Goal: Information Seeking & Learning: Find specific fact

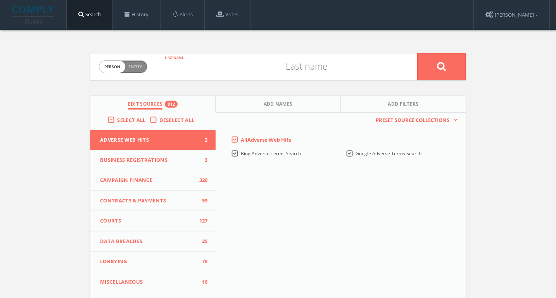
click at [193, 65] on input "text" at bounding box center [216, 67] width 121 height 20
paste input "[PERSON_NAME]"
click at [207, 67] on input "[PERSON_NAME]" at bounding box center [216, 67] width 121 height 20
type input "[PERSON_NAME]"
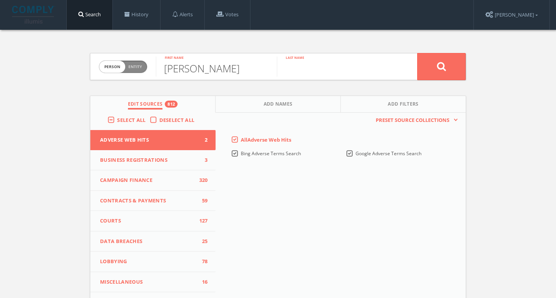
click at [329, 59] on input "text" at bounding box center [337, 67] width 121 height 20
paste input "[PERSON_NAME]"
type input "[PERSON_NAME]"
click at [417, 53] on button at bounding box center [441, 66] width 48 height 27
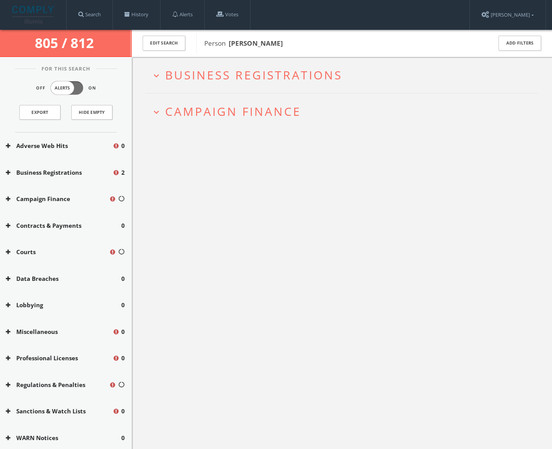
click at [170, 73] on span "Business Registrations" at bounding box center [253, 75] width 177 height 16
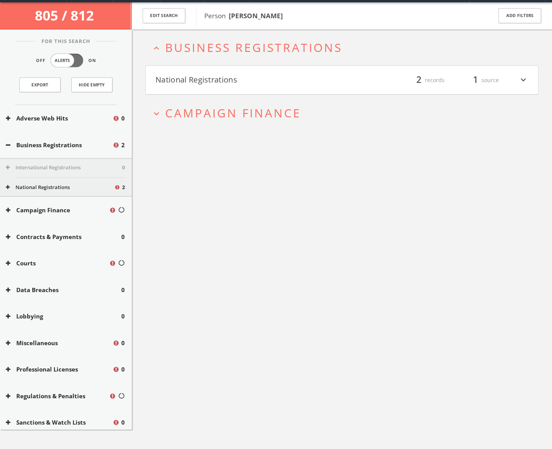
click at [193, 88] on h4 "National Registrations filter_list 2 records 1 source expand_more" at bounding box center [342, 80] width 392 height 29
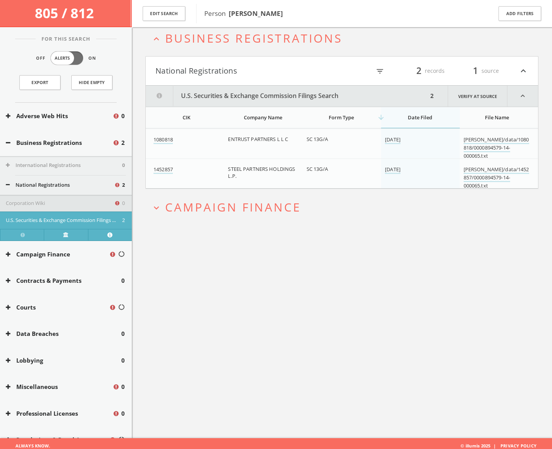
scroll to position [45, 0]
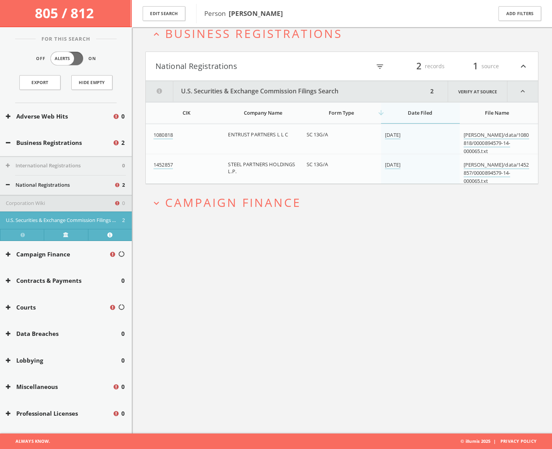
click at [200, 203] on span "Campaign Finance" at bounding box center [233, 202] width 136 height 16
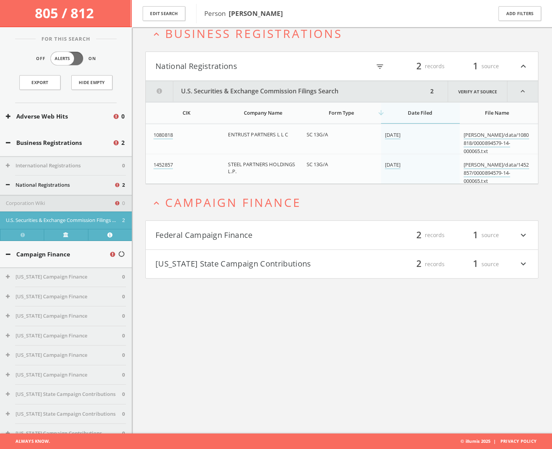
click at [208, 232] on button "Federal Campaign Finance" at bounding box center [248, 235] width 186 height 13
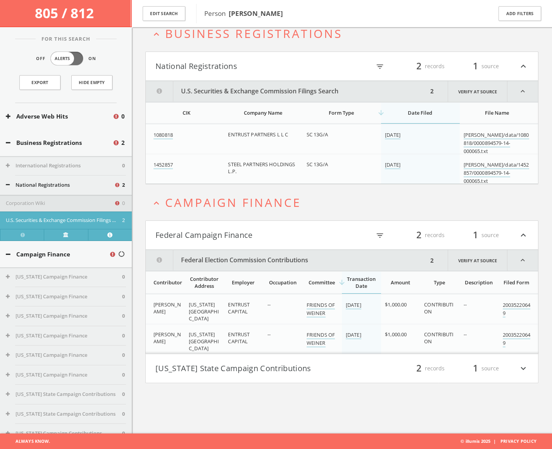
click at [216, 298] on button "[US_STATE] State Campaign Contributions" at bounding box center [248, 368] width 186 height 13
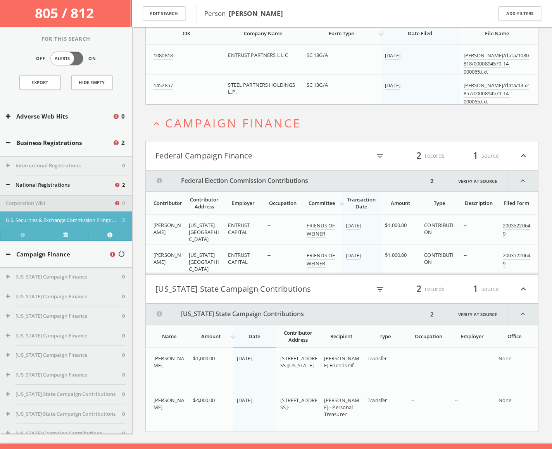
scroll to position [135, 0]
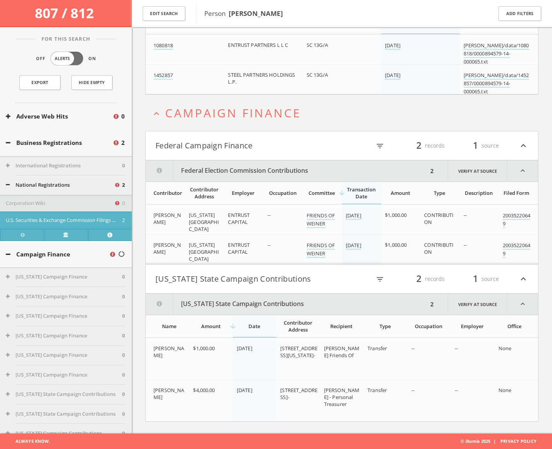
click at [91, 145] on button "Business Registrations" at bounding box center [59, 142] width 107 height 9
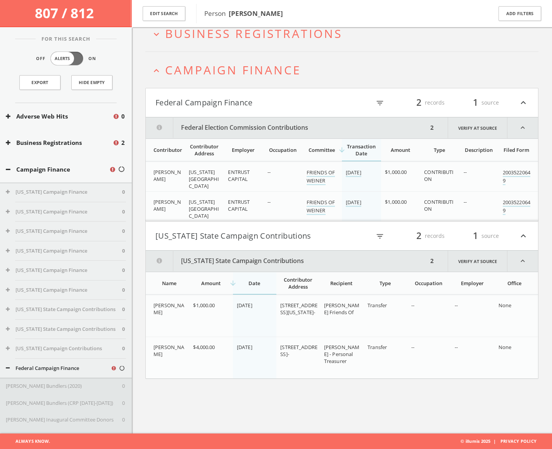
scroll to position [45, 0]
click at [177, 71] on span "Campaign Finance" at bounding box center [233, 70] width 136 height 16
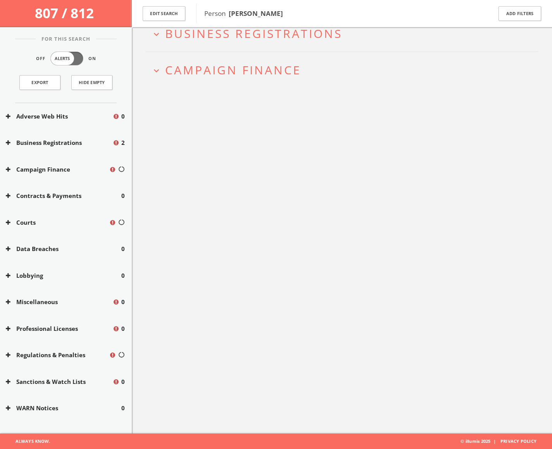
scroll to position [0, 0]
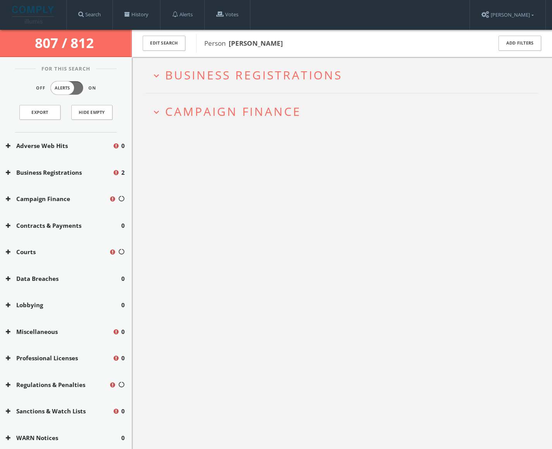
click at [59, 255] on button "Courts" at bounding box center [57, 252] width 103 height 9
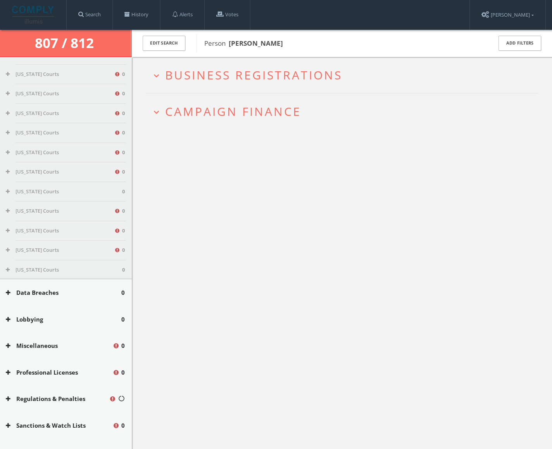
scroll to position [545, 0]
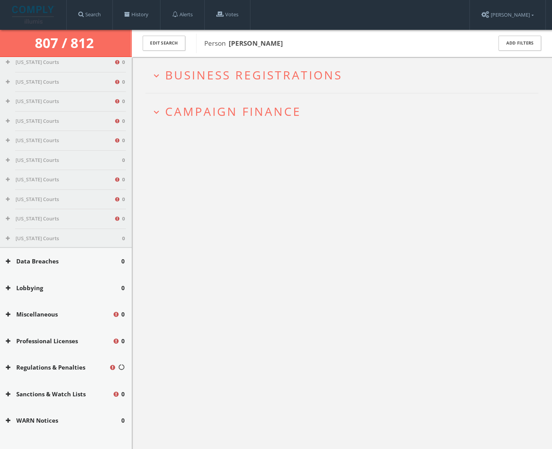
click at [46, 298] on button "Regulations & Penalties" at bounding box center [57, 367] width 103 height 9
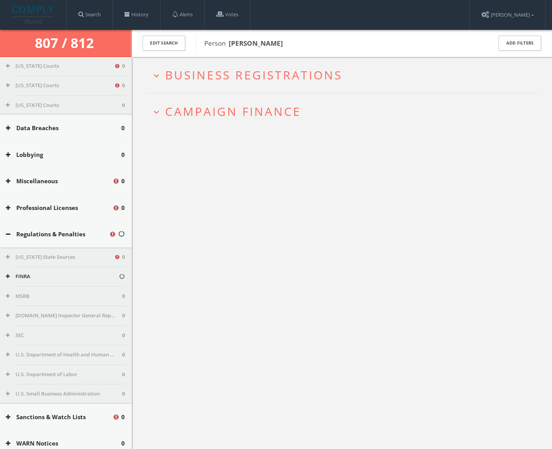
scroll to position [679, 0]
click at [185, 75] on span "Business Registrations" at bounding box center [253, 75] width 177 height 16
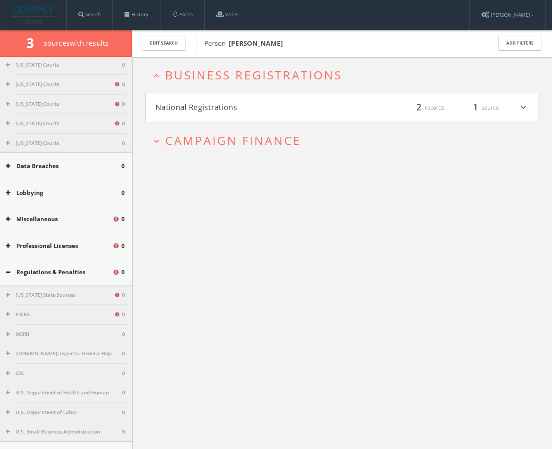
click at [185, 75] on span "Business Registrations" at bounding box center [253, 75] width 177 height 16
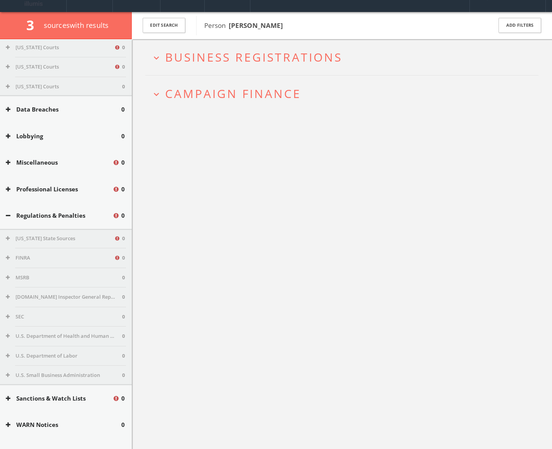
click at [185, 75] on div "expand_more Business Registrations expand_more Campaign Finance" at bounding box center [341, 75] width 393 height 72
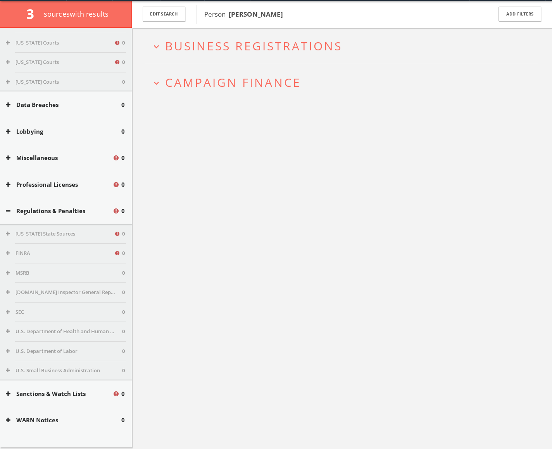
scroll to position [30, 0]
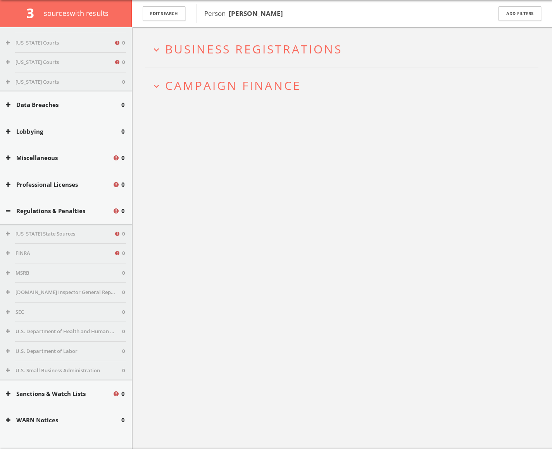
click at [215, 44] on span "Business Registrations" at bounding box center [253, 49] width 177 height 16
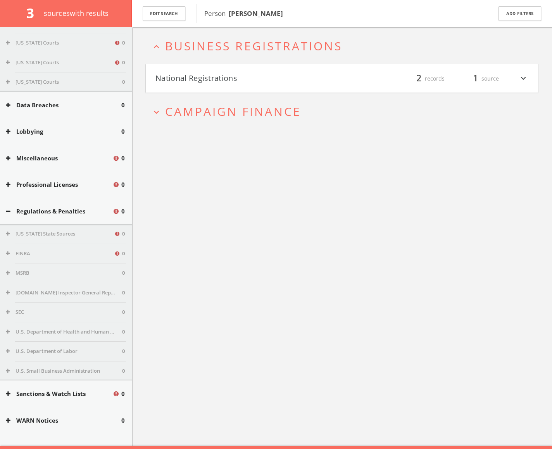
scroll to position [34, 0]
click at [216, 111] on span "Campaign Finance" at bounding box center [233, 111] width 136 height 16
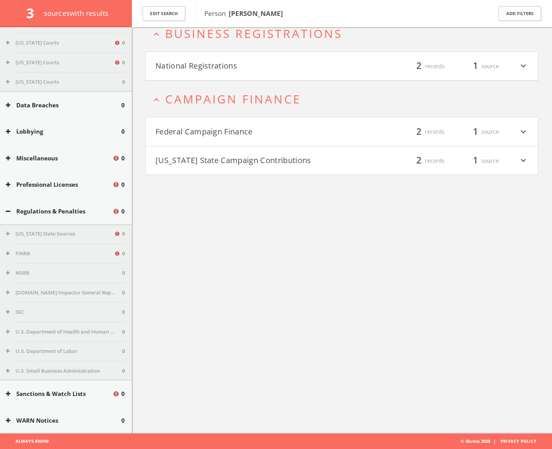
scroll to position [0, 0]
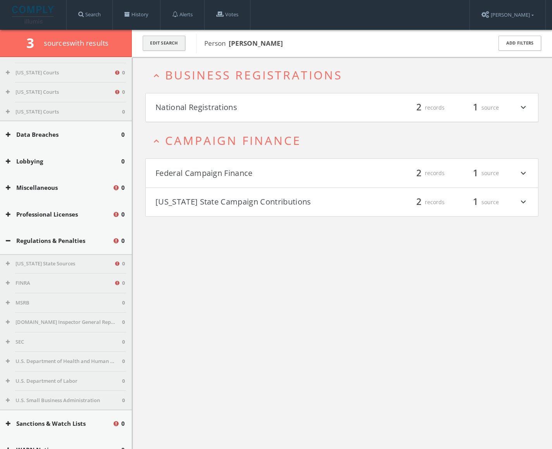
click at [160, 45] on button "Edit Search" at bounding box center [164, 43] width 43 height 15
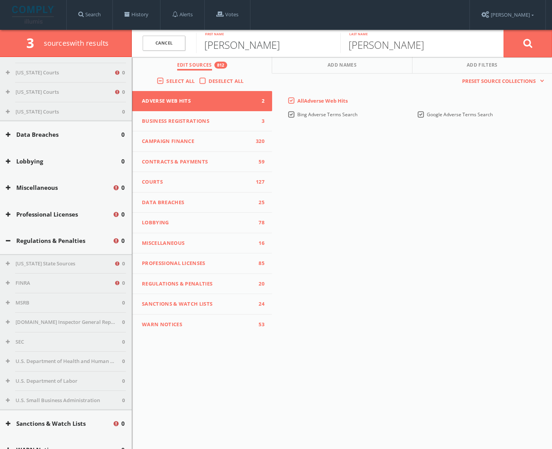
click at [210, 46] on input "[PERSON_NAME]" at bounding box center [268, 43] width 144 height 20
type input "[PERSON_NAME]"
click at [503, 29] on button at bounding box center [527, 43] width 48 height 28
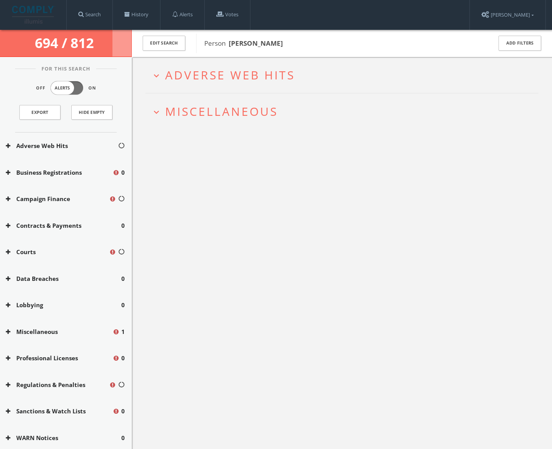
click at [207, 85] on h2 "expand_more Adverse Web Hits" at bounding box center [341, 75] width 393 height 36
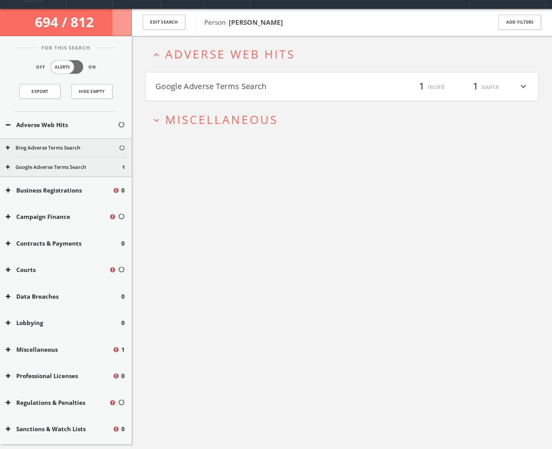
click at [215, 95] on h4 "Google Adverse Terms Search filter_list 1 record 1 source expand_more" at bounding box center [342, 86] width 392 height 29
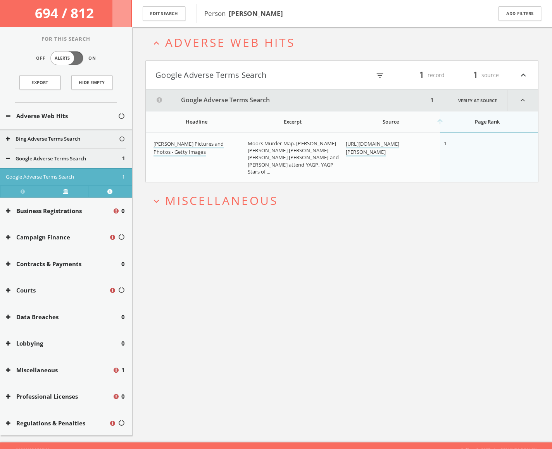
scroll to position [45, 0]
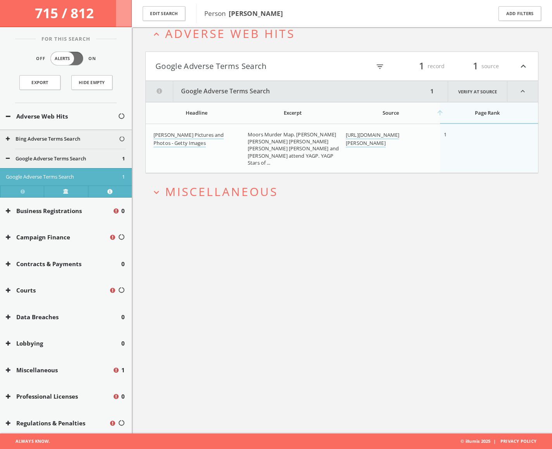
click at [200, 187] on span "Miscellaneous" at bounding box center [221, 192] width 113 height 16
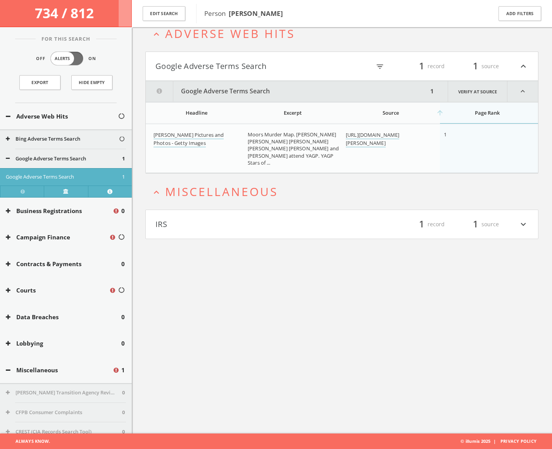
click at [193, 217] on h4 "IRS filter_list 1 record 1 source expand_more" at bounding box center [342, 224] width 392 height 29
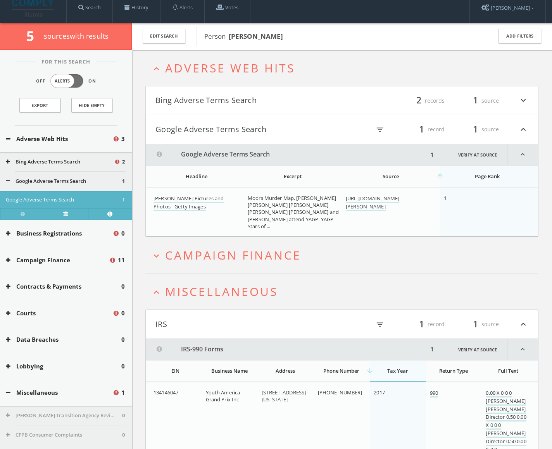
scroll to position [0, 0]
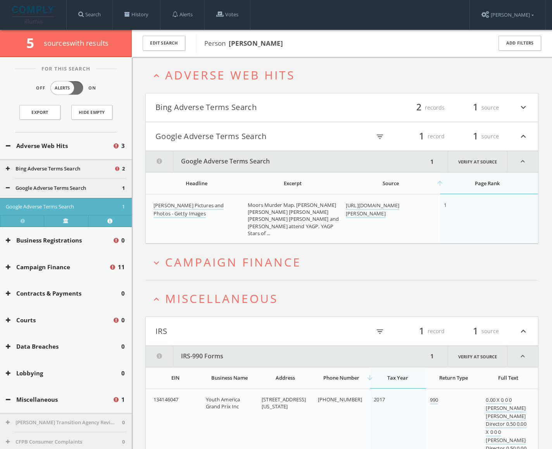
click at [221, 106] on button "Bing Adverse Terms Search" at bounding box center [248, 107] width 186 height 13
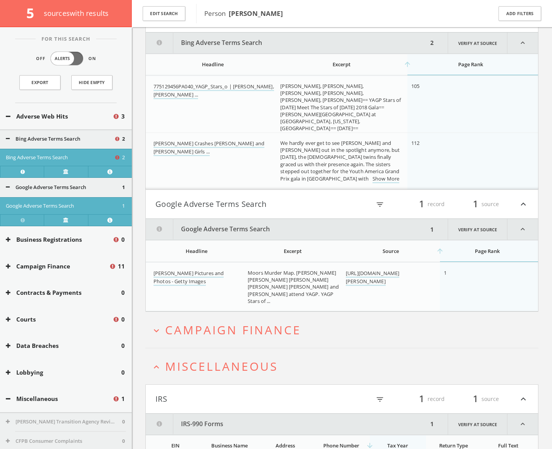
scroll to position [95, 0]
click at [238, 145] on link "[PERSON_NAME] Crashes [PERSON_NAME] and [PERSON_NAME] Girls ..." at bounding box center [208, 147] width 111 height 16
click at [256, 43] on button "Bing Adverse Terms Search" at bounding box center [287, 41] width 282 height 21
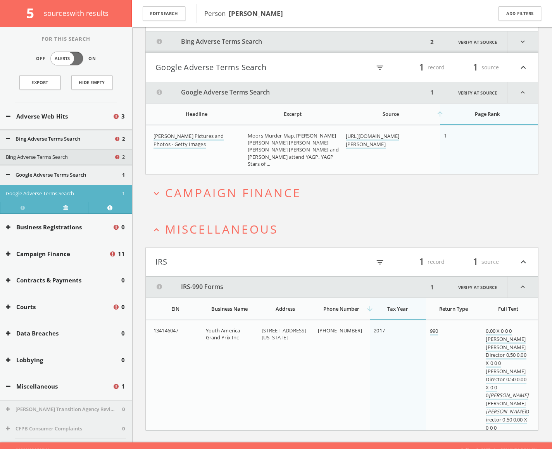
click at [214, 201] on h2 "expand_more Campaign Finance" at bounding box center [341, 193] width 393 height 36
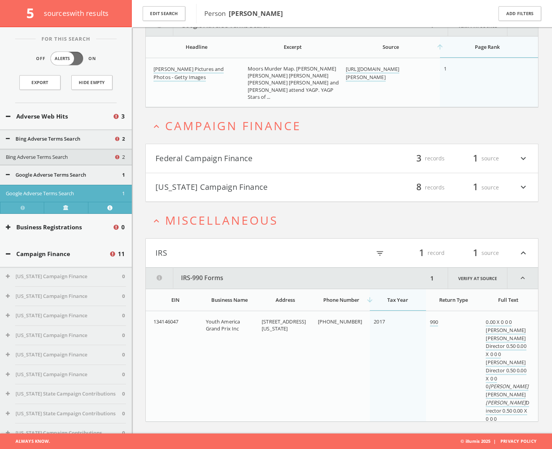
click at [263, 157] on button "Federal Campaign Finance" at bounding box center [248, 158] width 186 height 13
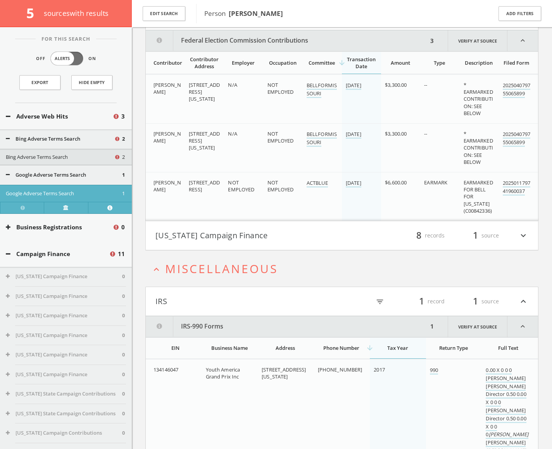
scroll to position [308, 0]
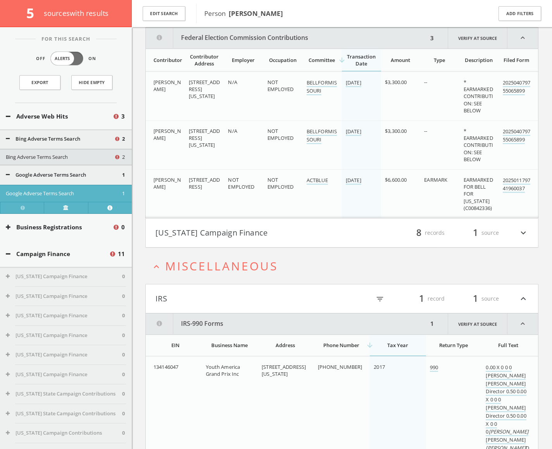
click at [251, 224] on h4 "[US_STATE] Campaign Finance filter_list 8 records 1 source expand_more" at bounding box center [342, 233] width 392 height 29
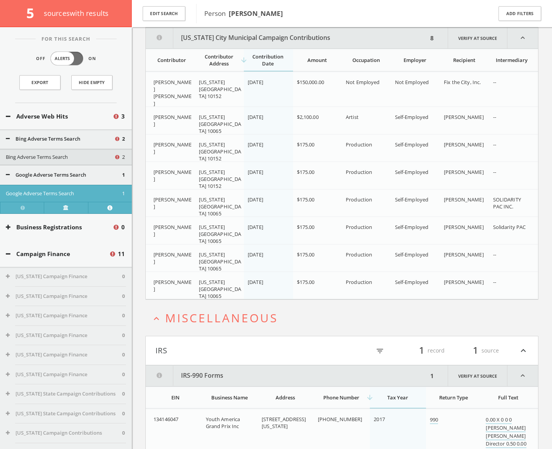
scroll to position [527, 0]
click at [163, 12] on button "Edit Search" at bounding box center [164, 13] width 43 height 15
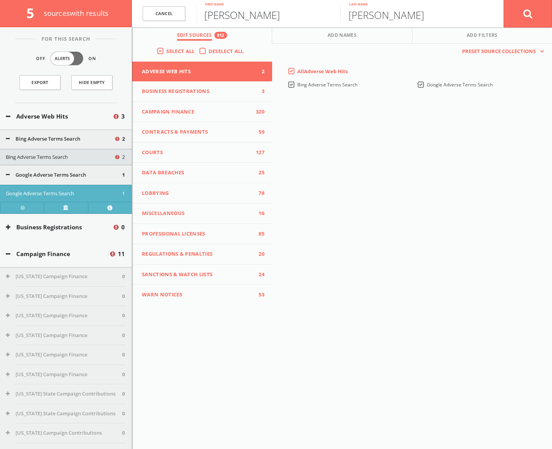
click at [225, 15] on input "[PERSON_NAME]" at bounding box center [268, 13] width 144 height 20
type input "[PERSON_NAME]"
click at [503, 0] on button at bounding box center [527, 14] width 48 height 28
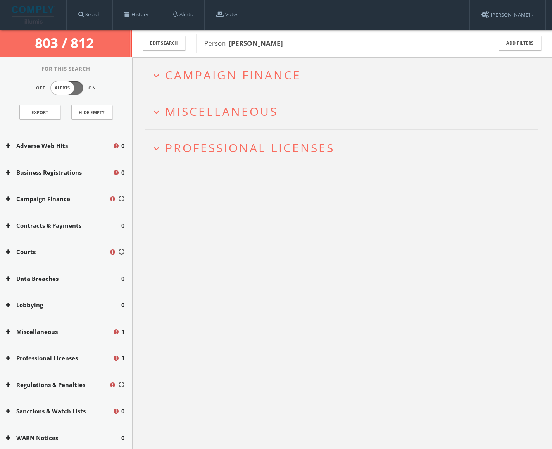
click at [219, 75] on span "Campaign Finance" at bounding box center [233, 75] width 136 height 16
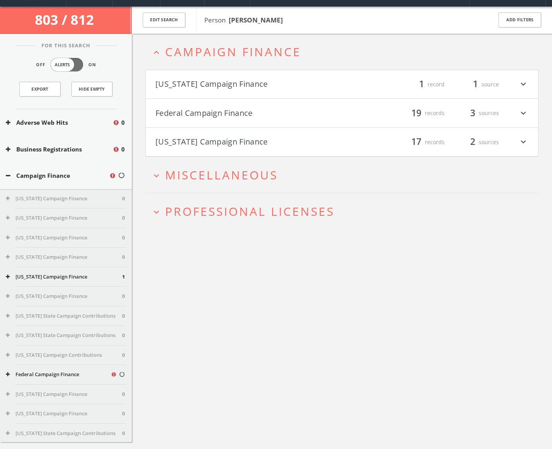
click at [216, 88] on h4 "[US_STATE] Campaign Finance filter_list 1 record 1 source expand_more" at bounding box center [342, 84] width 392 height 29
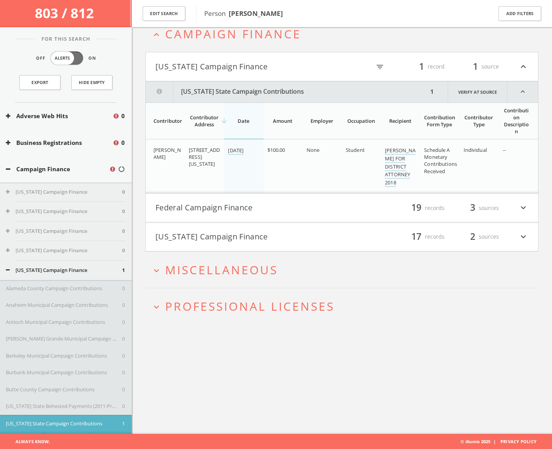
scroll to position [45, 0]
click at [207, 201] on button "Federal Campaign Finance" at bounding box center [248, 207] width 186 height 13
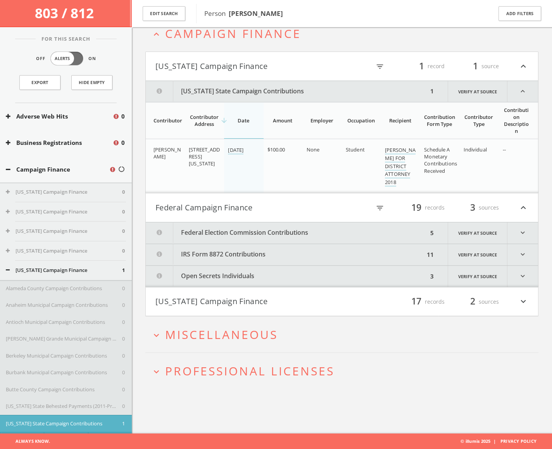
click at [213, 282] on button "Open Secrets Individuals" at bounding box center [287, 276] width 282 height 21
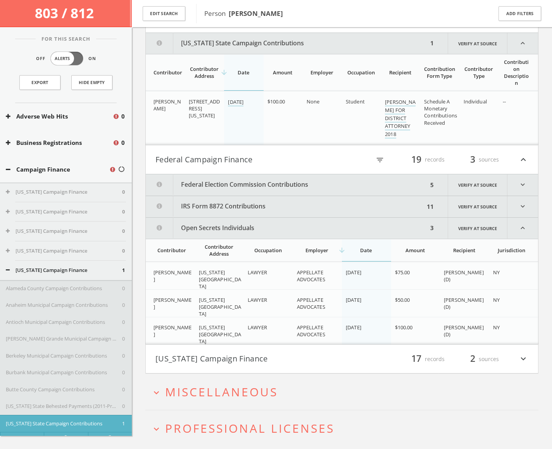
scroll to position [118, 0]
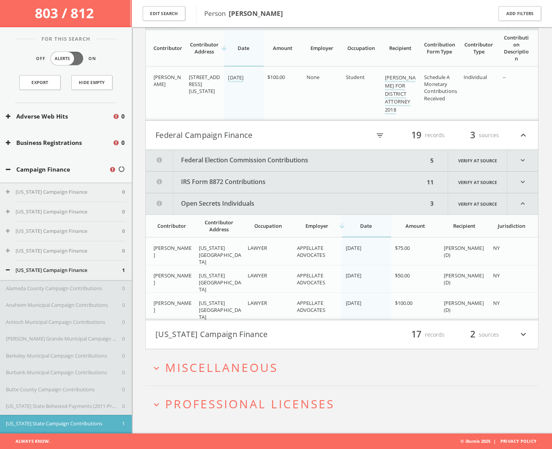
click at [239, 183] on button "IRS Form 8872 Contributions" at bounding box center [285, 182] width 279 height 21
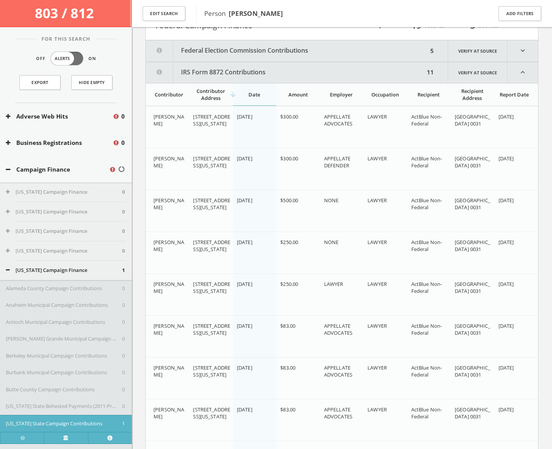
scroll to position [227, 0]
click at [54, 169] on button "Campaign Finance" at bounding box center [57, 169] width 103 height 9
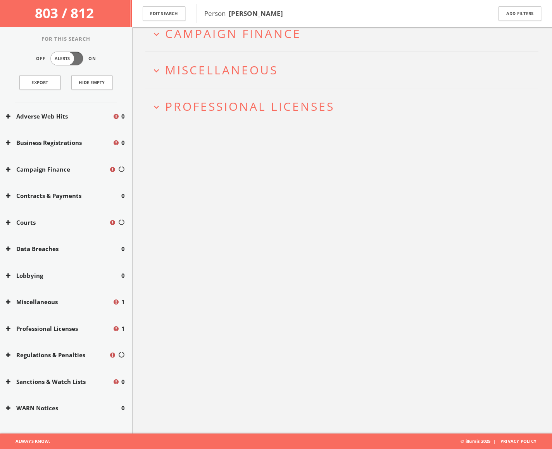
click at [191, 69] on span "Miscellaneous" at bounding box center [221, 70] width 113 height 16
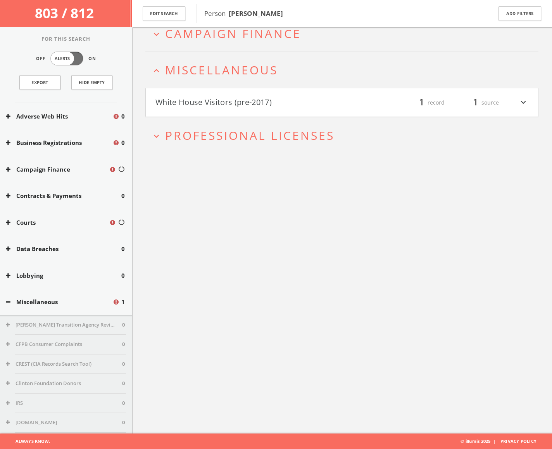
click at [198, 104] on button "White House Visitors (pre-2017)" at bounding box center [248, 102] width 186 height 13
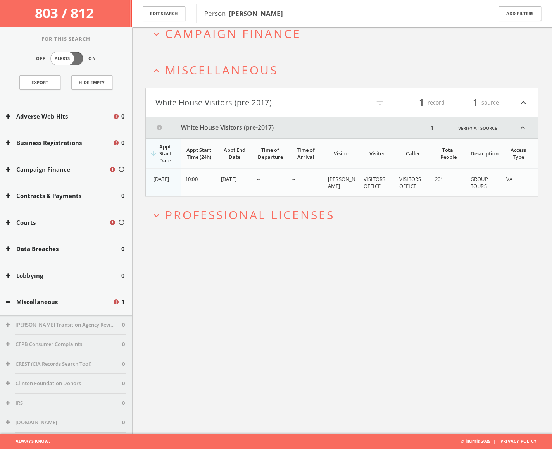
click at [192, 211] on span "Professional Licenses" at bounding box center [249, 215] width 169 height 16
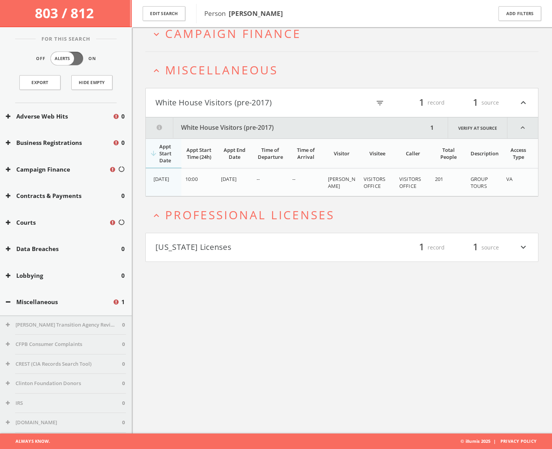
click at [201, 241] on button "[US_STATE] Licenses" at bounding box center [248, 247] width 186 height 13
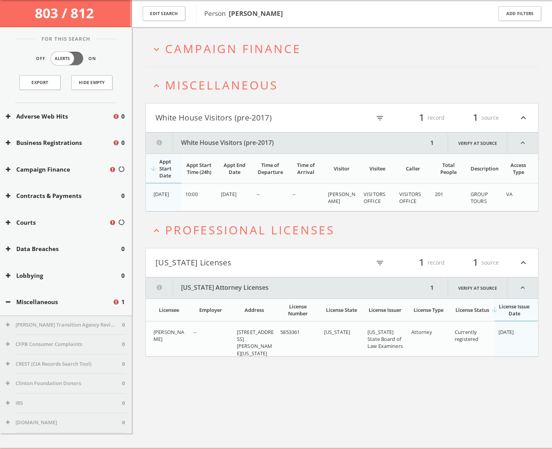
scroll to position [26, 0]
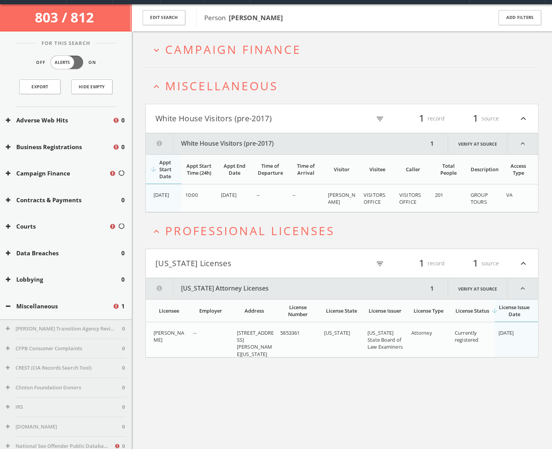
click at [219, 62] on h2 "expand_more Campaign Finance" at bounding box center [341, 49] width 393 height 36
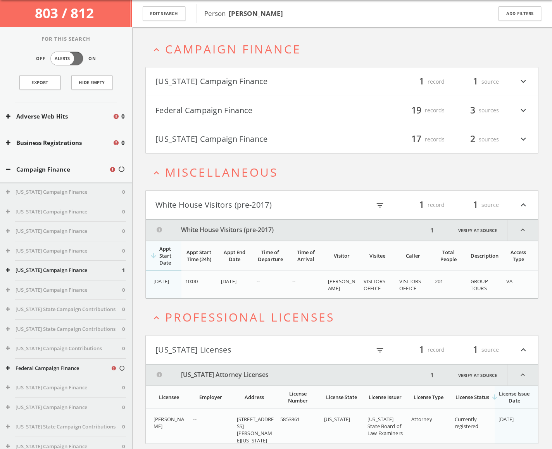
click at [212, 135] on button "[US_STATE] Campaign Finance" at bounding box center [248, 139] width 186 height 13
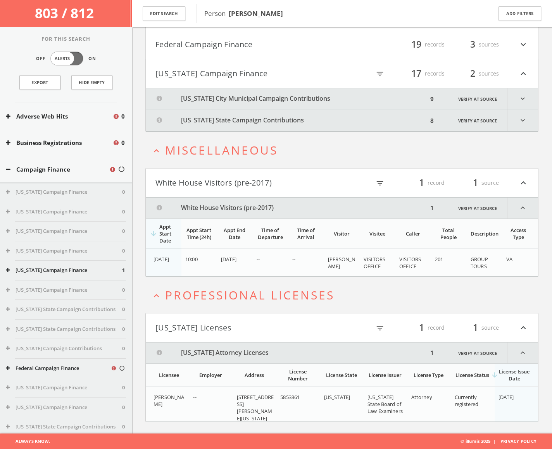
click at [234, 103] on button "[US_STATE] City Municipal Campaign Contributions" at bounding box center [287, 98] width 282 height 21
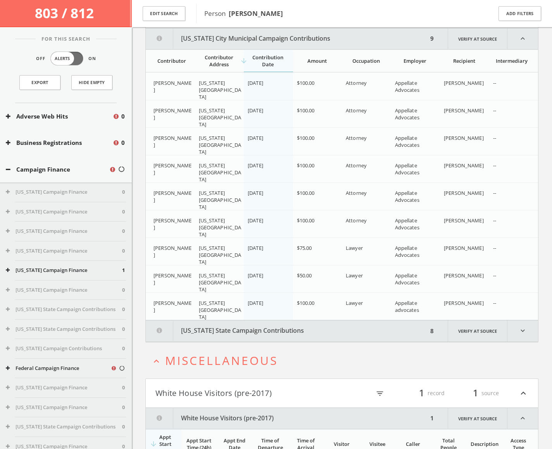
scroll to position [157, 0]
click at [301, 298] on button "[US_STATE] State Campaign Contributions" at bounding box center [287, 330] width 282 height 21
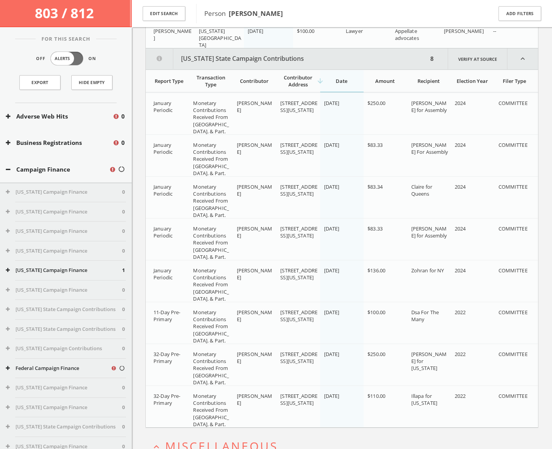
scroll to position [420, 0]
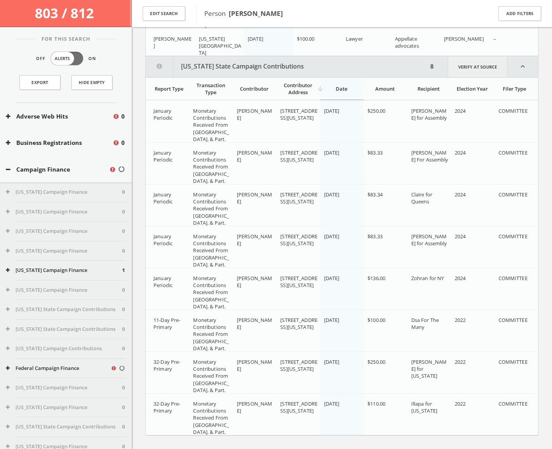
click at [472, 71] on link "Verify at source" at bounding box center [477, 66] width 60 height 21
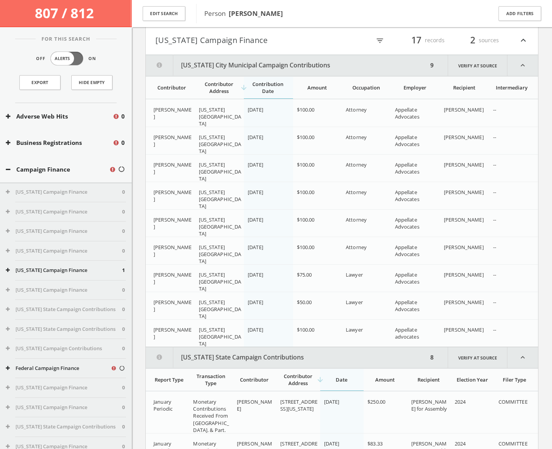
scroll to position [0, 0]
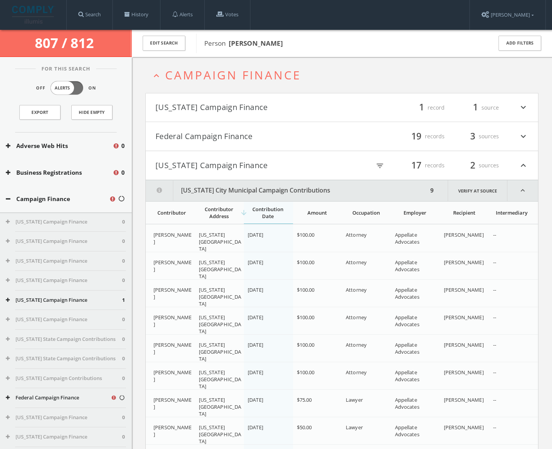
click at [205, 160] on button "[US_STATE] Campaign Finance" at bounding box center [248, 165] width 186 height 13
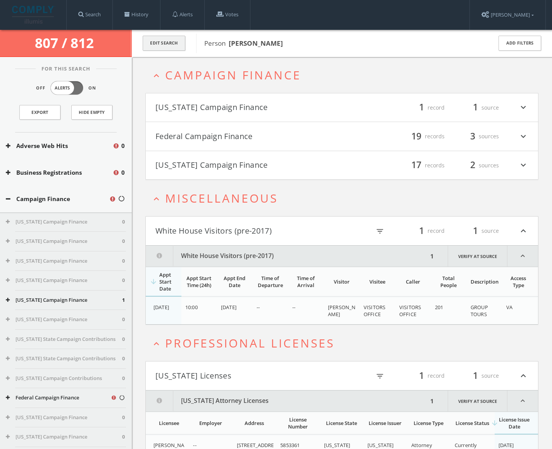
click at [162, 46] on button "Edit Search" at bounding box center [164, 43] width 43 height 15
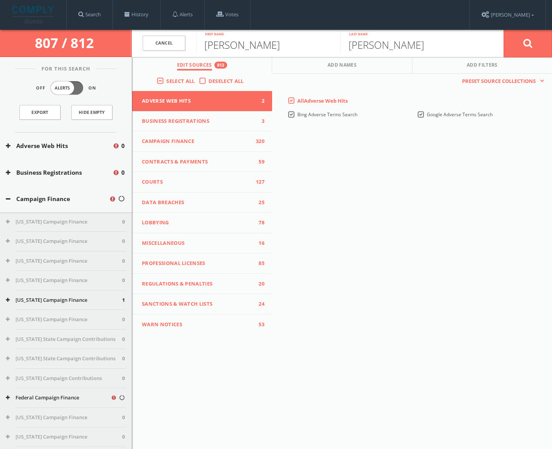
click at [210, 43] on input "[PERSON_NAME]" at bounding box center [268, 43] width 144 height 20
type input "cloe"
click at [503, 29] on button at bounding box center [527, 43] width 48 height 28
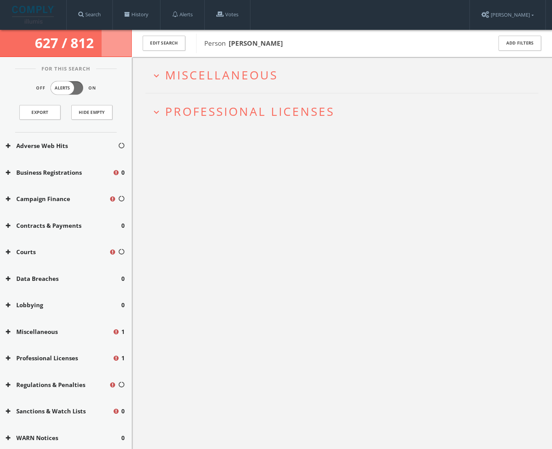
click at [221, 80] on span "Miscellaneous" at bounding box center [221, 75] width 113 height 16
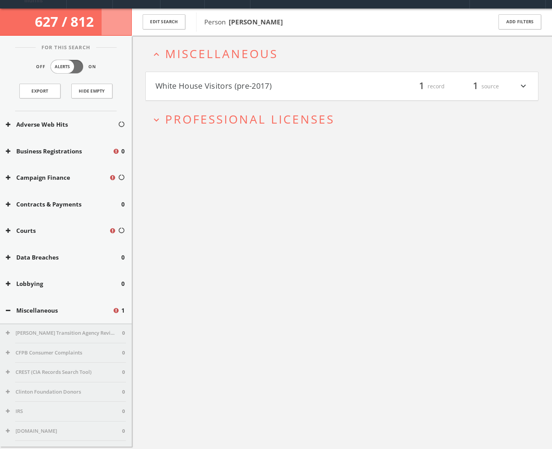
click at [210, 122] on span "Professional Licenses" at bounding box center [249, 119] width 169 height 16
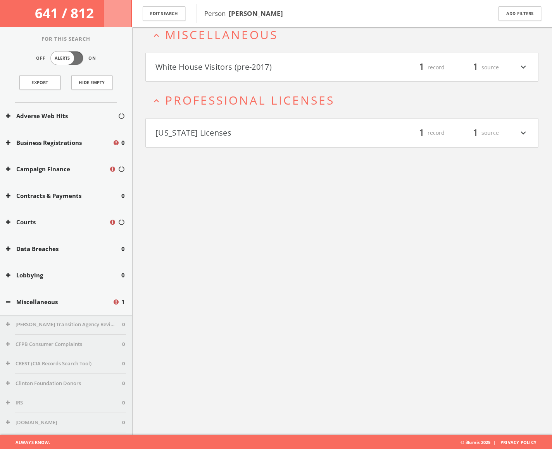
scroll to position [45, 0]
click at [219, 124] on h4 "[US_STATE] Licenses filter_list 1 record 1 source expand_more" at bounding box center [342, 131] width 392 height 29
